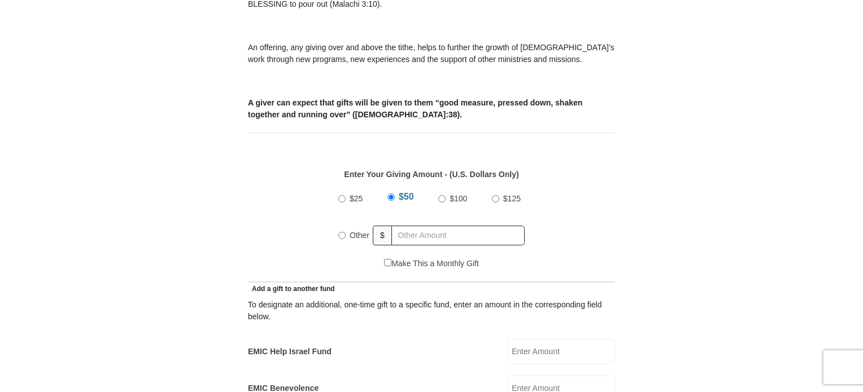
scroll to position [408, 0]
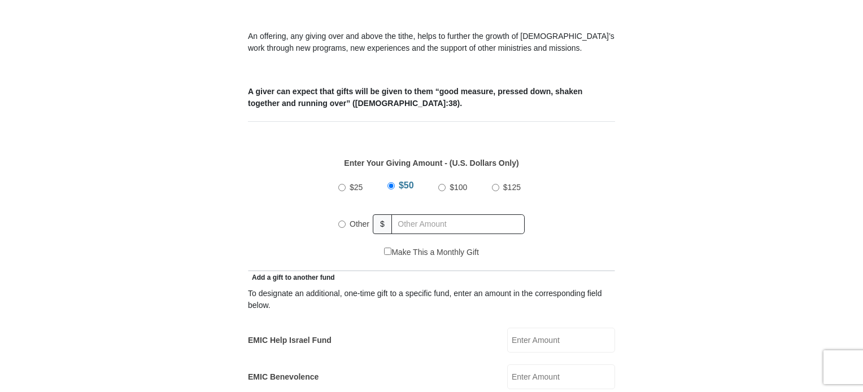
click at [343, 221] on input "Other" at bounding box center [341, 224] width 7 height 7
radio input "true"
click at [506, 215] on input "325.00" at bounding box center [459, 225] width 129 height 20
type input "325.00"
click at [532, 328] on input "EMIC Help Israel Fund" at bounding box center [561, 340] width 108 height 25
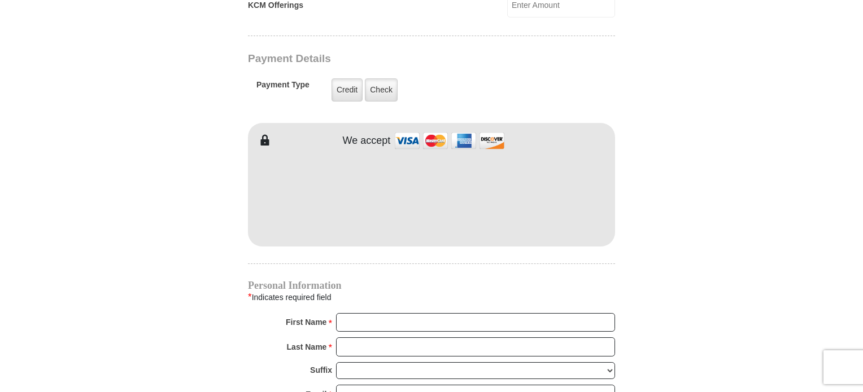
scroll to position [923, 0]
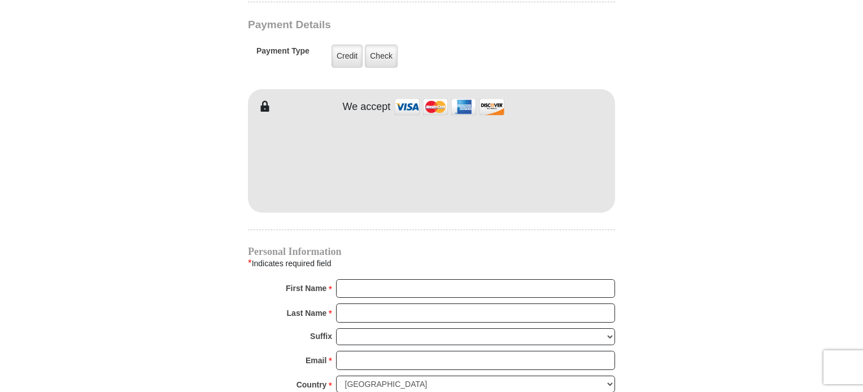
type input "75.00"
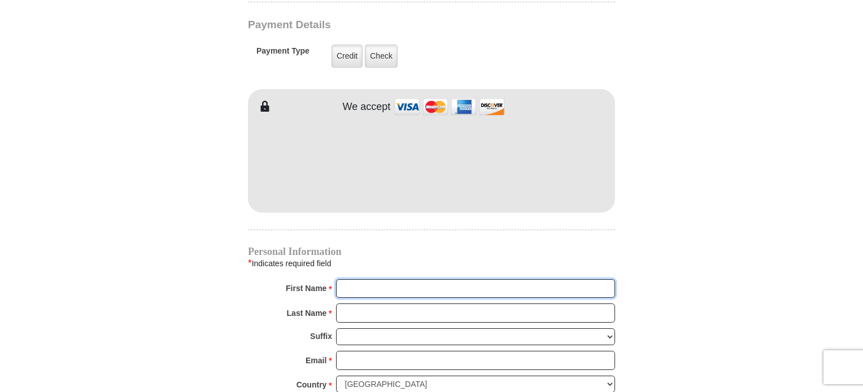
click at [359, 279] on input "First Name *" at bounding box center [475, 288] width 279 height 19
type input "[PERSON_NAME]"
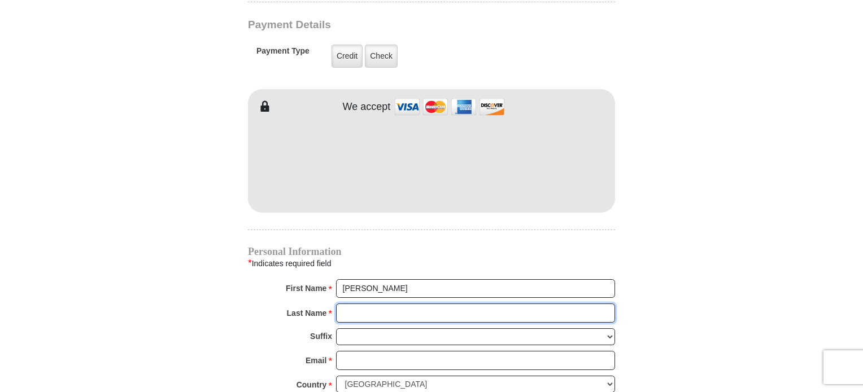
click at [398, 304] on input "Last Name *" at bounding box center [475, 313] width 279 height 19
type input "[PERSON_NAME]"
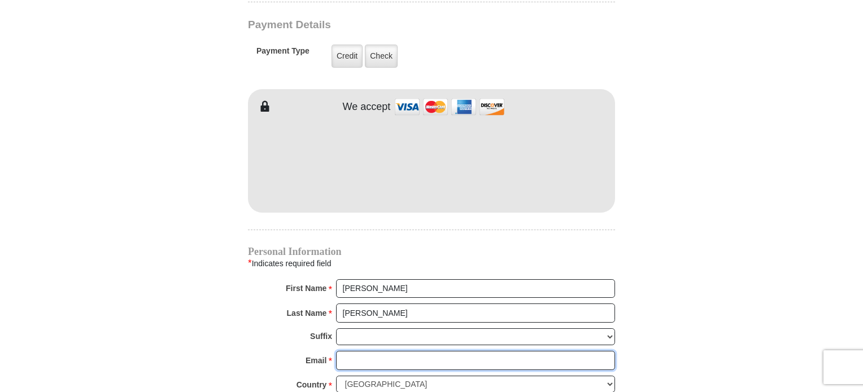
click at [391, 351] on input "Email *" at bounding box center [475, 360] width 279 height 19
type input "[EMAIL_ADDRESS][DOMAIN_NAME]"
type input "8967 [PERSON_NAME]"
type input "WOODBURY"
select select "MN"
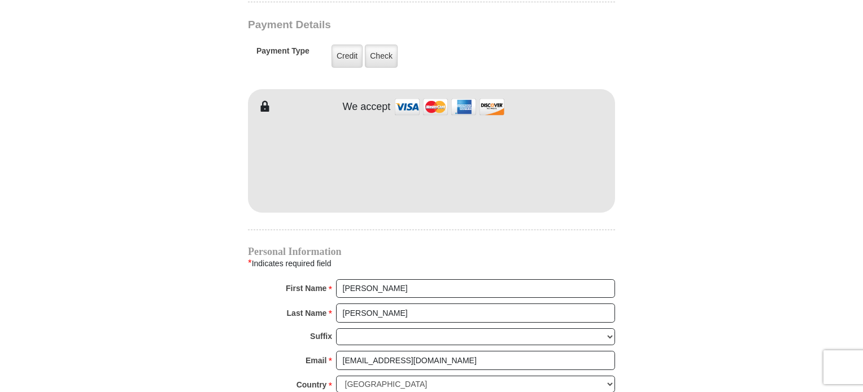
type input "551257603"
type input "6513230396"
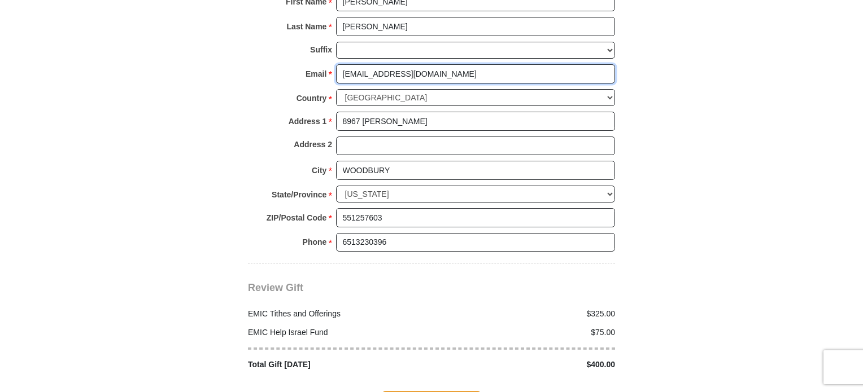
scroll to position [1215, 0]
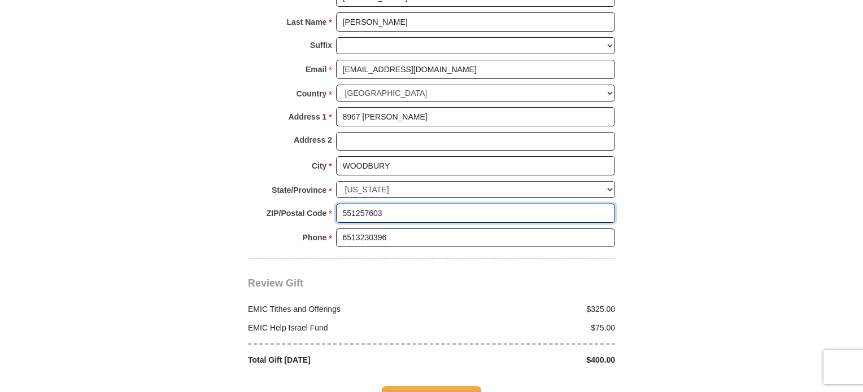
click at [402, 204] on input "551257603" at bounding box center [475, 213] width 279 height 19
type input "55125"
click at [348, 304] on div "EMIC Tithes and Offerings" at bounding box center [337, 310] width 190 height 12
click at [414, 387] on span "Complete Your Gift" at bounding box center [432, 399] width 100 height 24
